Goal: Task Accomplishment & Management: Complete application form

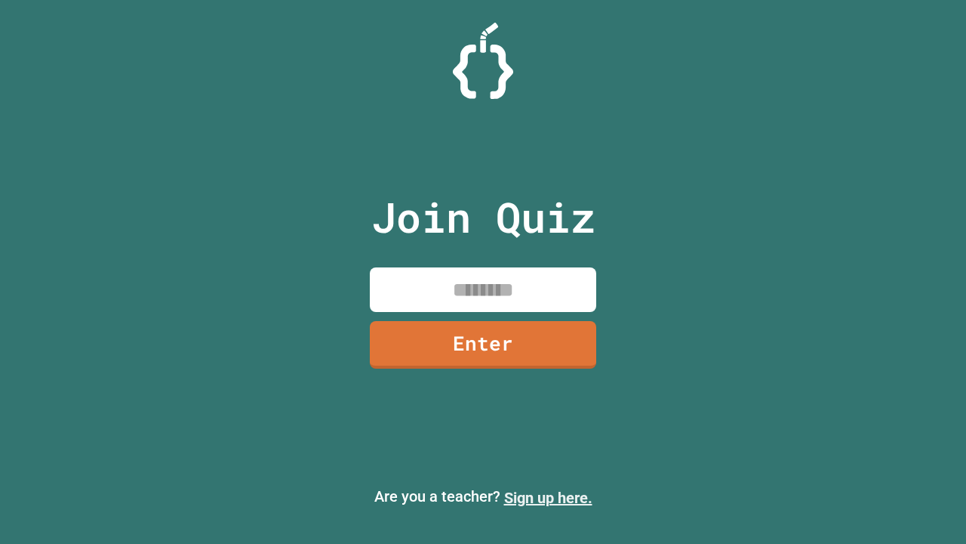
click at [548, 498] on link "Sign up here." at bounding box center [548, 497] width 88 height 18
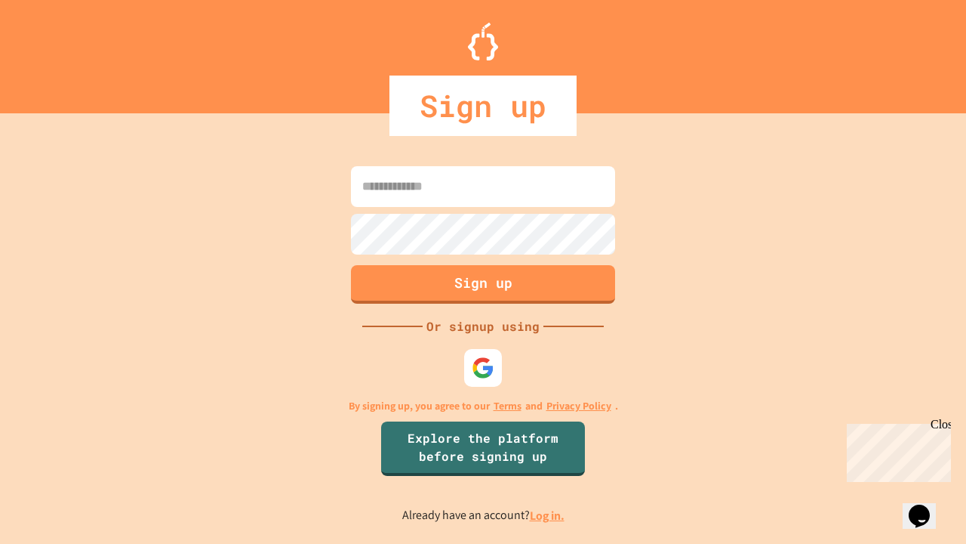
click at [548, 515] on link "Log in." at bounding box center [547, 515] width 35 height 16
